Goal: Navigation & Orientation: Find specific page/section

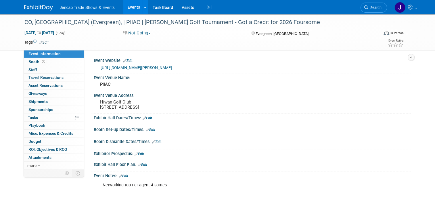
click at [131, 6] on link "Events" at bounding box center [133, 7] width 21 height 14
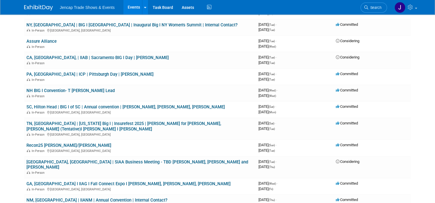
scroll to position [316, 0]
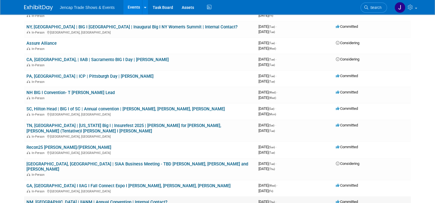
click at [83, 200] on link "NM, [GEOGRAPHIC_DATA] | IIANM | Annual Convention | Internal Contact?" at bounding box center [96, 202] width 141 height 5
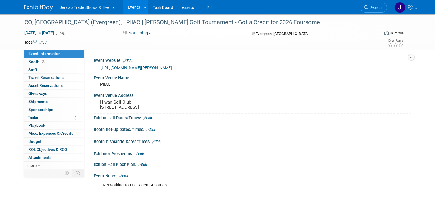
click at [130, 6] on link "Events" at bounding box center [133, 7] width 21 height 14
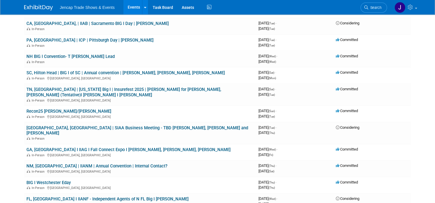
scroll to position [353, 0]
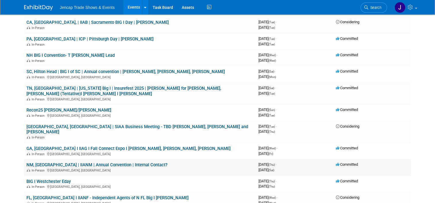
click at [63, 163] on link "NM, [GEOGRAPHIC_DATA] | IIANM | Annual Convention | Internal Contact?" at bounding box center [96, 165] width 141 height 5
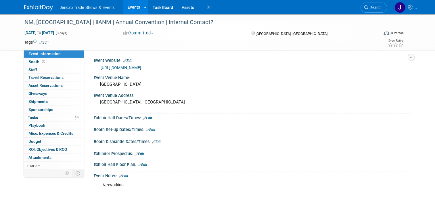
click at [131, 5] on link "Events" at bounding box center [133, 7] width 21 height 14
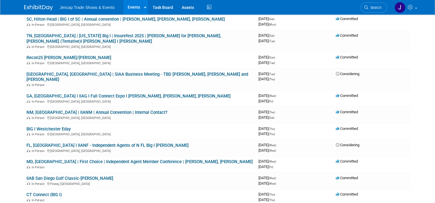
scroll to position [410, 0]
